Goal: Use online tool/utility: Utilize a website feature to perform a specific function

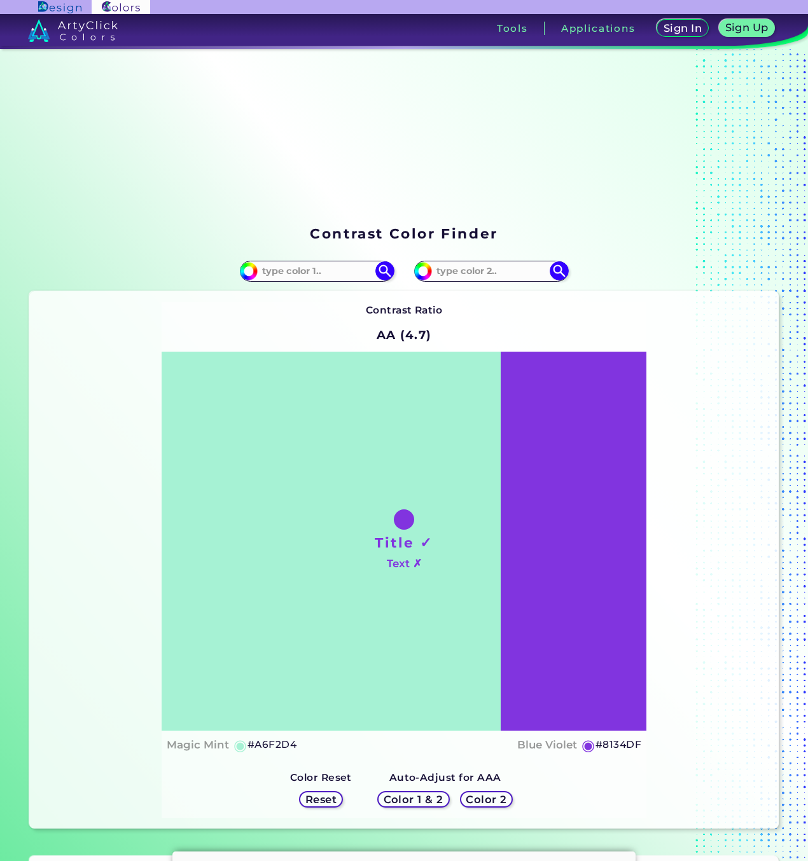
click at [296, 270] on input at bounding box center [317, 271] width 118 height 17
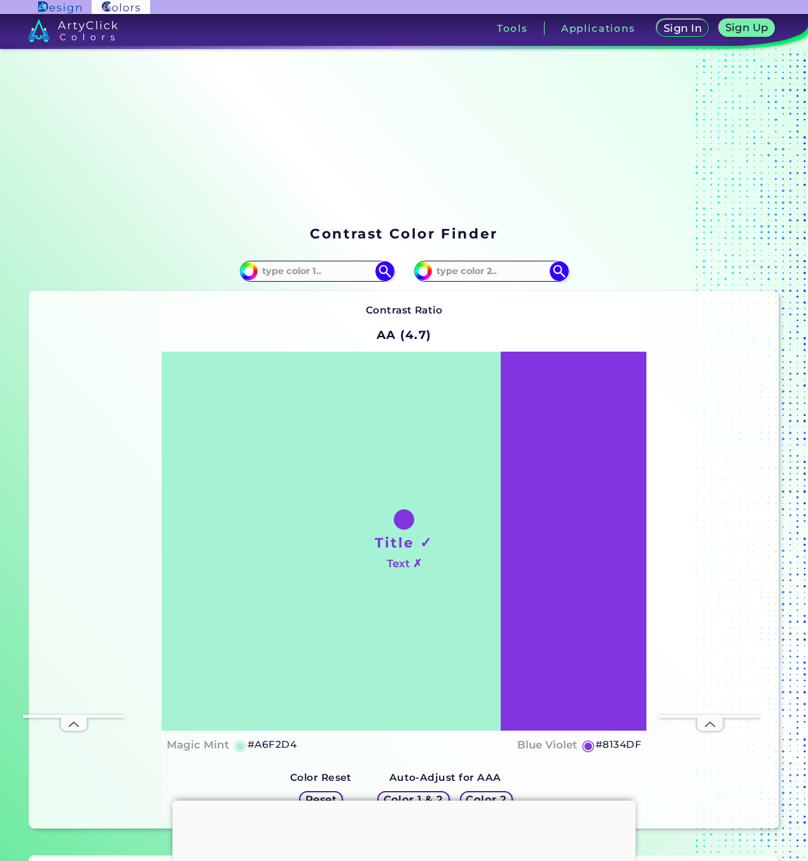
paste input "e1d1b5"
type input "e1d1b5"
click at [382, 272] on img at bounding box center [384, 271] width 22 height 22
type input "#e1d1b5"
type input "#E1D1B5"
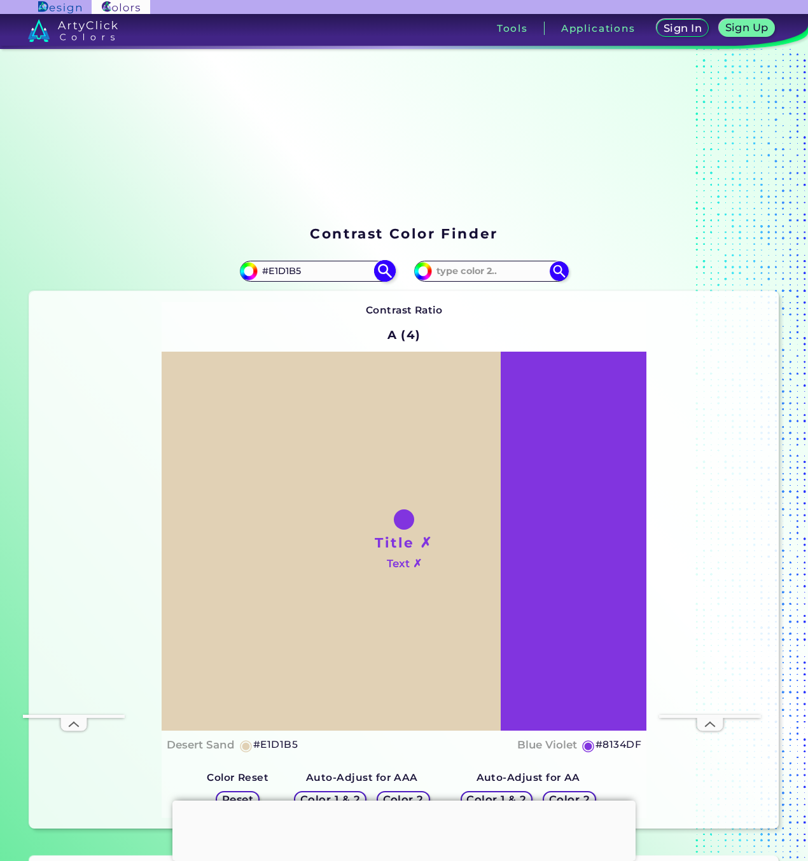
click at [317, 273] on input "#E1D1B5" at bounding box center [317, 271] width 118 height 17
click at [316, 273] on input "#E1D1B5" at bounding box center [317, 271] width 118 height 17
click at [378, 269] on img at bounding box center [384, 271] width 22 height 22
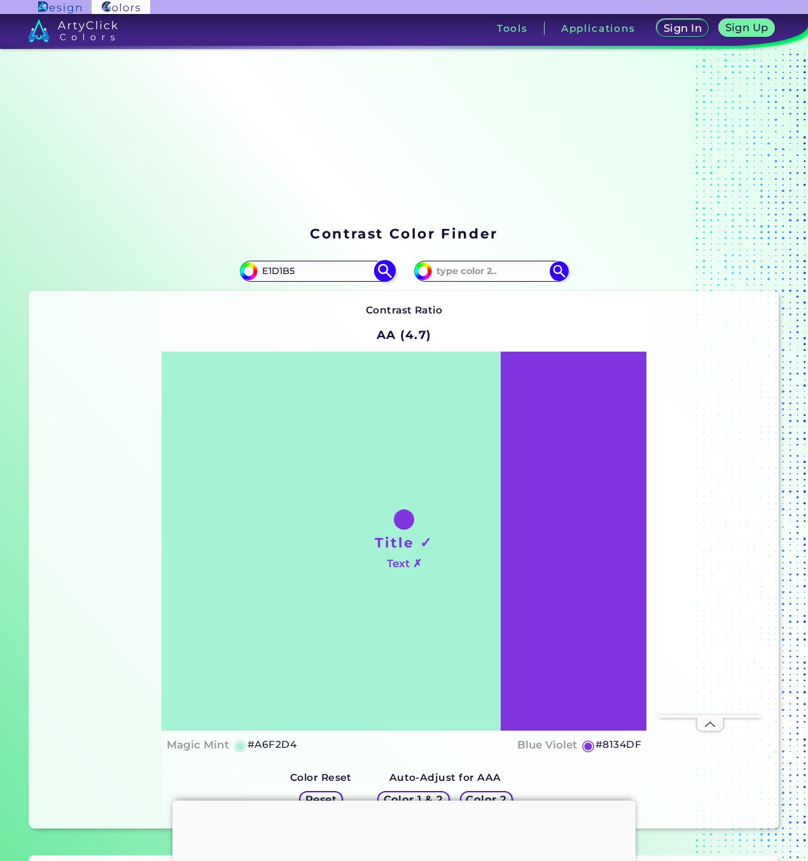
type input "E1D1B5"
click at [380, 269] on img at bounding box center [384, 271] width 22 height 22
type input "#e1d1b5"
type input "#E1D1B5"
